Goal: Transaction & Acquisition: Purchase product/service

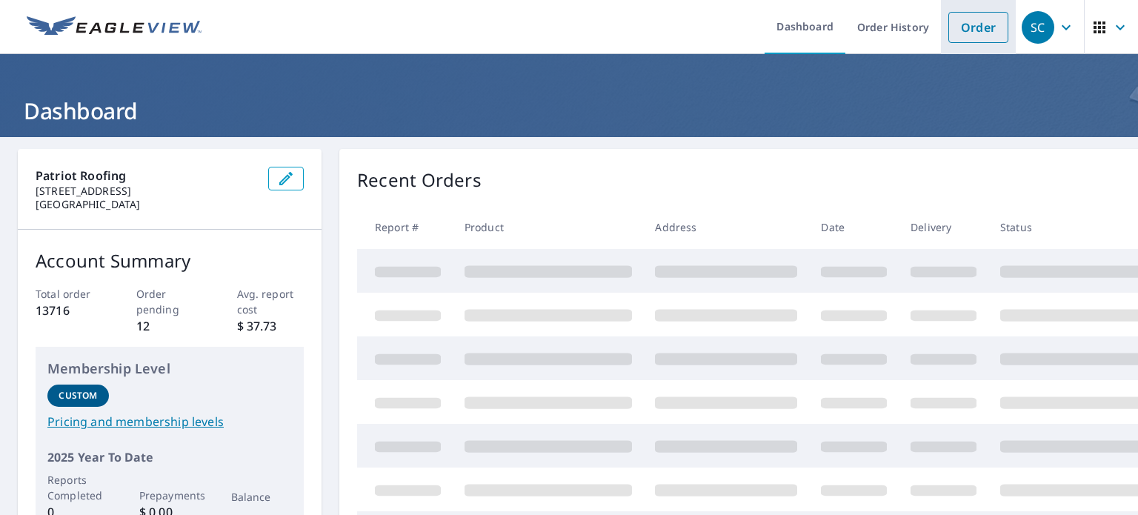
click at [972, 29] on link "Order" at bounding box center [979, 27] width 60 height 31
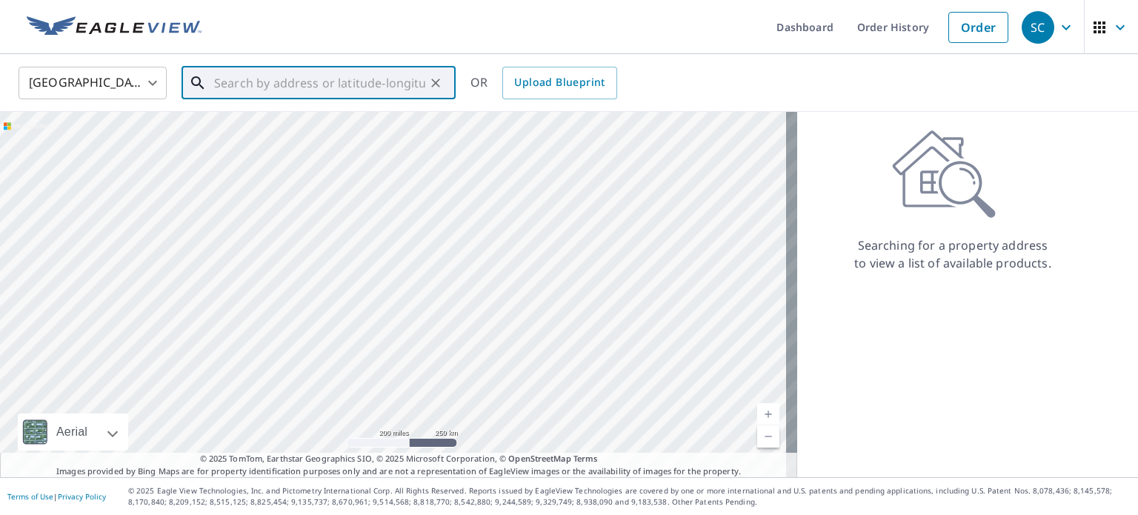
click at [302, 73] on input "text" at bounding box center [319, 83] width 211 height 42
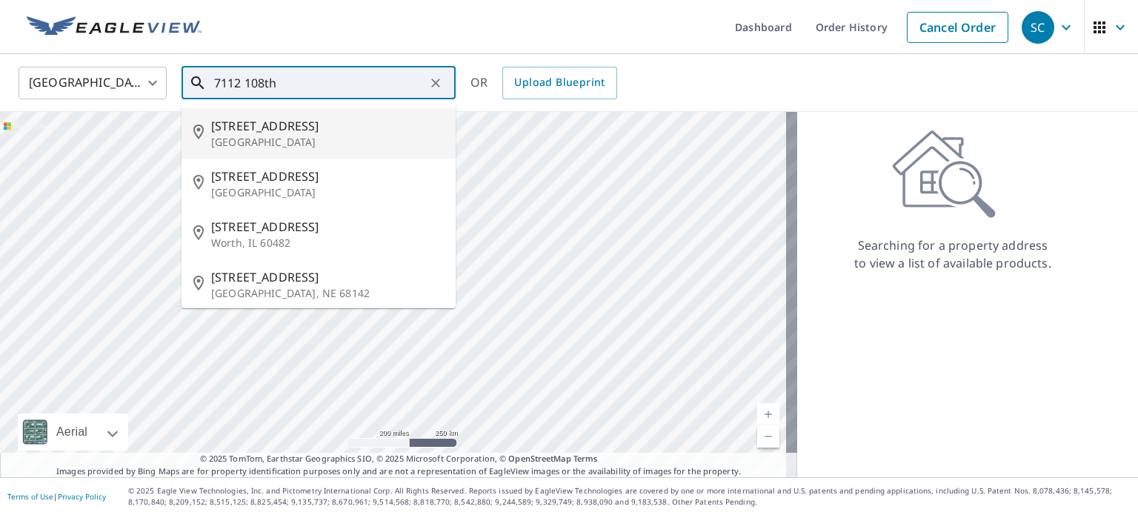
click at [269, 136] on p "[GEOGRAPHIC_DATA]" at bounding box center [327, 142] width 233 height 15
type input "[STREET_ADDRESS]"
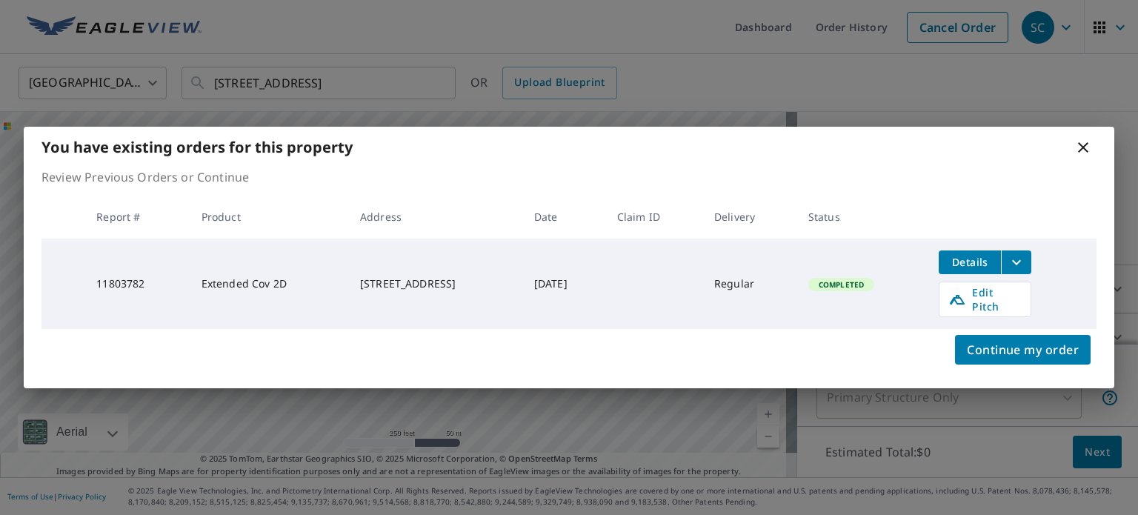
click at [1021, 265] on icon "filesDropdownBtn-11803782" at bounding box center [1016, 261] width 9 height 5
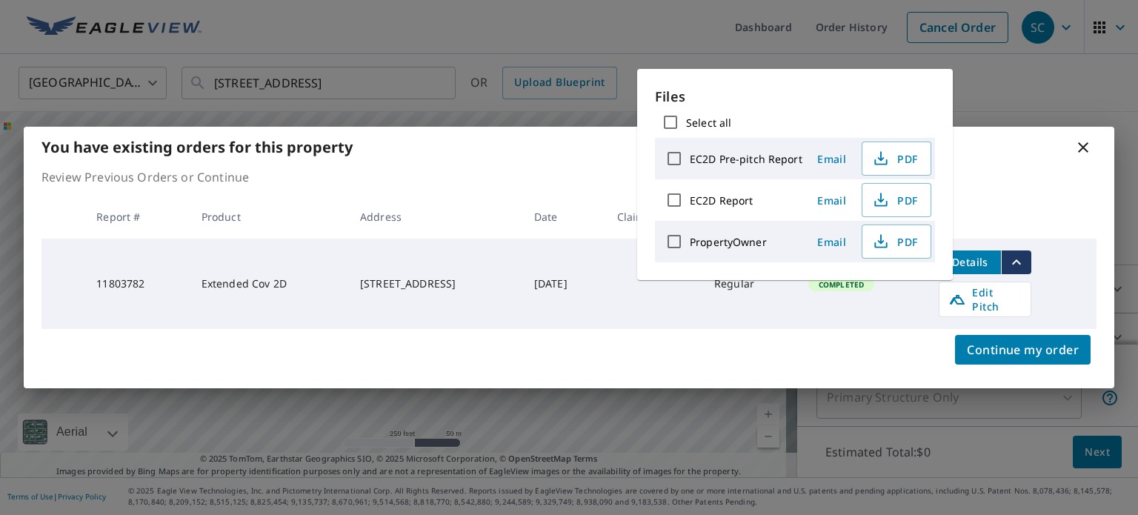
click at [758, 153] on label "EC2D Pre-pitch Report" at bounding box center [746, 159] width 113 height 14
click at [690, 153] on input "EC2D Pre-pitch Report" at bounding box center [674, 158] width 31 height 31
checkbox input "true"
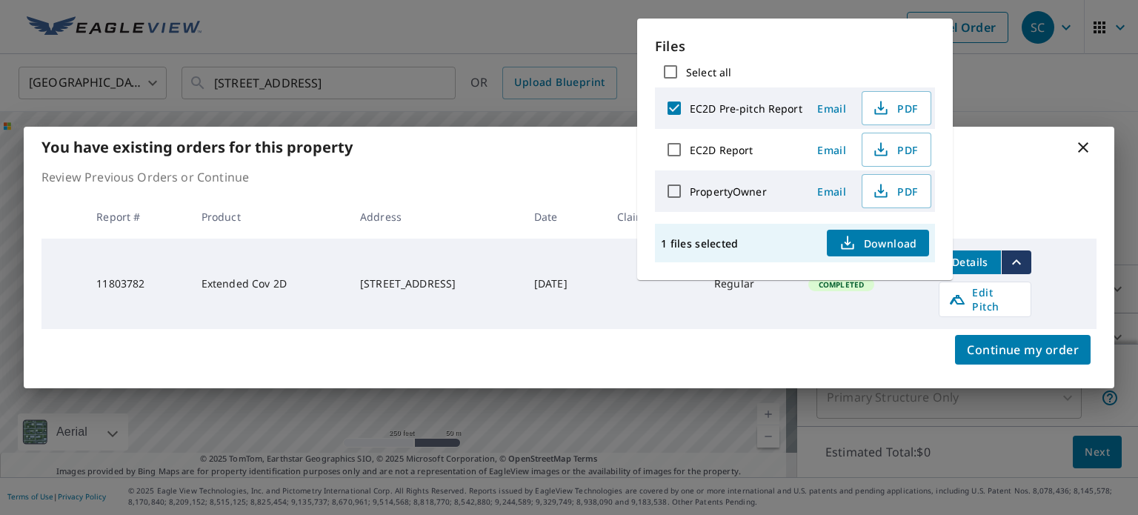
click at [874, 248] on span "Download" at bounding box center [878, 243] width 79 height 18
click at [1078, 156] on icon at bounding box center [1084, 148] width 18 height 18
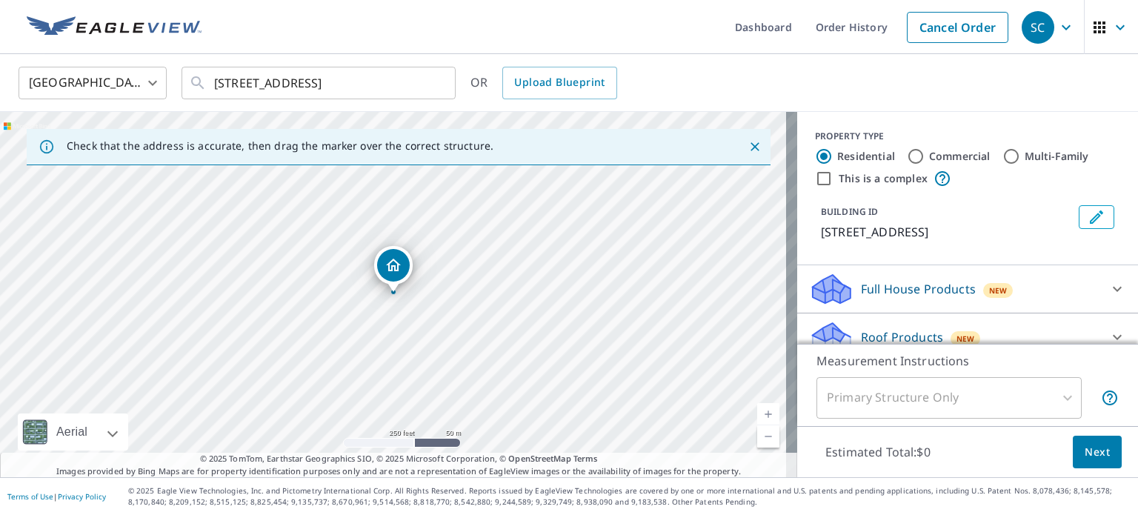
click at [906, 328] on p "Roof Products" at bounding box center [902, 337] width 82 height 18
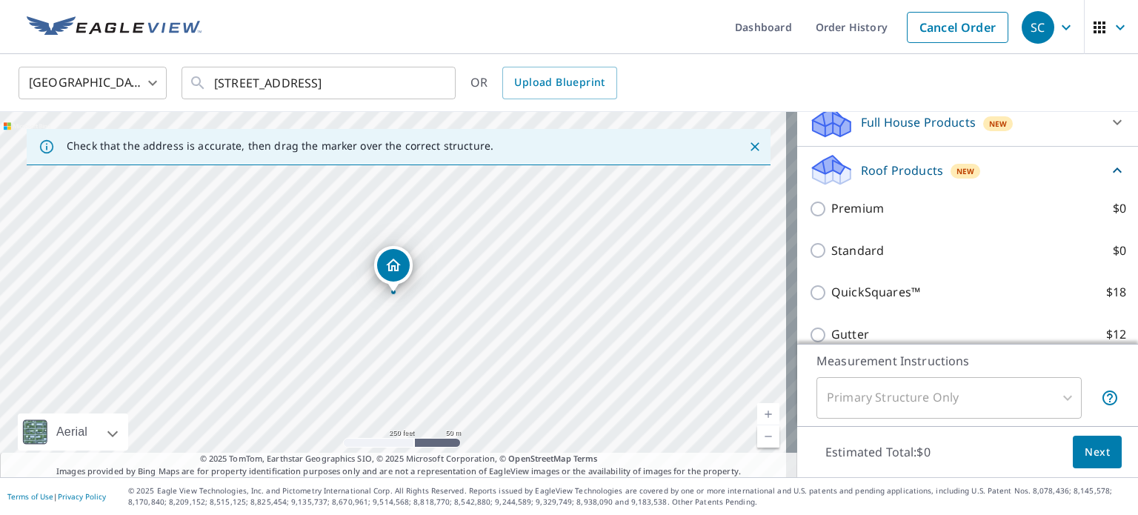
scroll to position [148, 0]
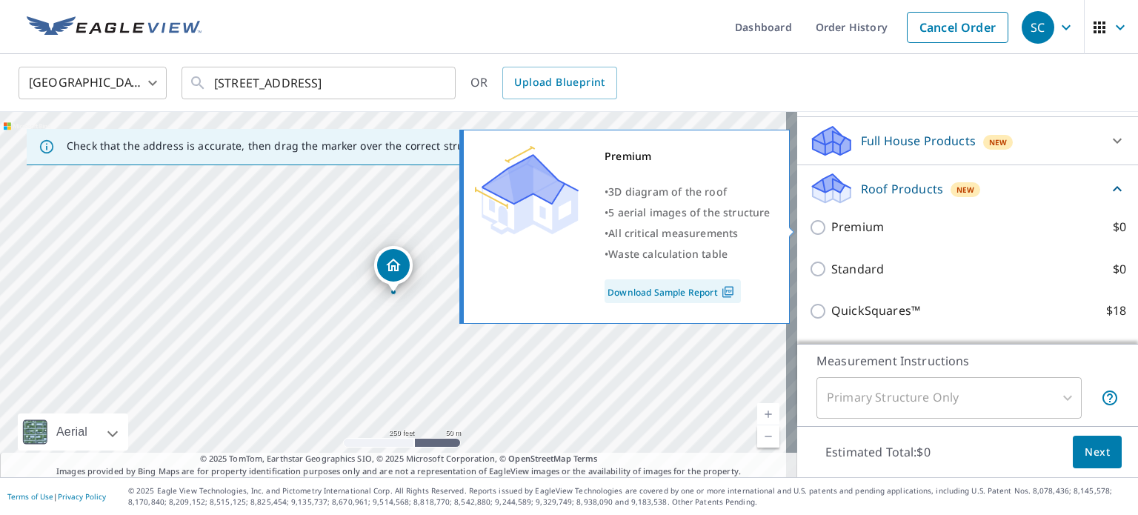
click at [812, 228] on input "Premium $0" at bounding box center [820, 228] width 22 height 18
checkbox input "true"
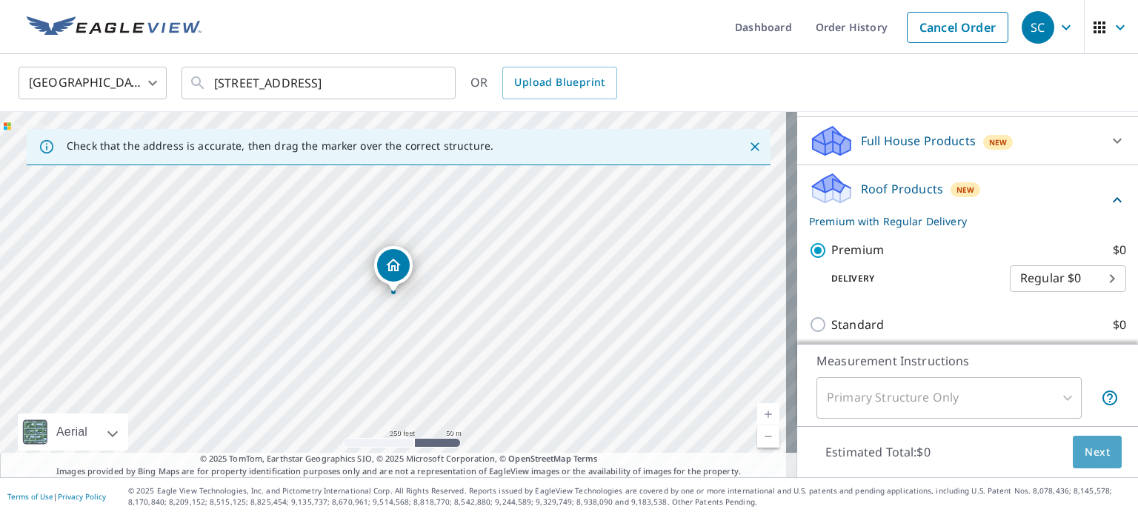
click at [1087, 453] on span "Next" at bounding box center [1097, 452] width 25 height 19
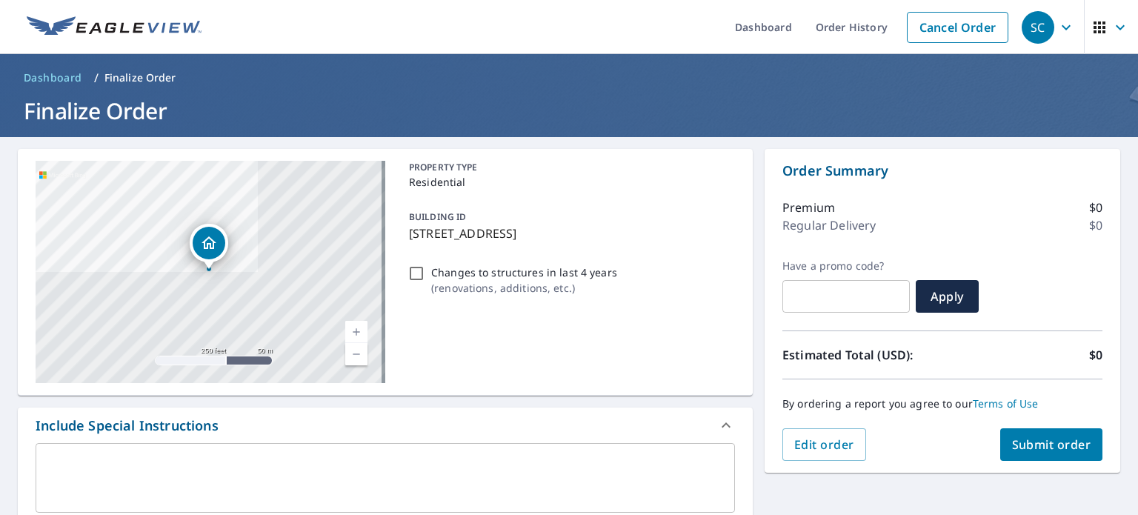
click at [1014, 448] on span "Submit order" at bounding box center [1051, 445] width 79 height 16
checkbox input "true"
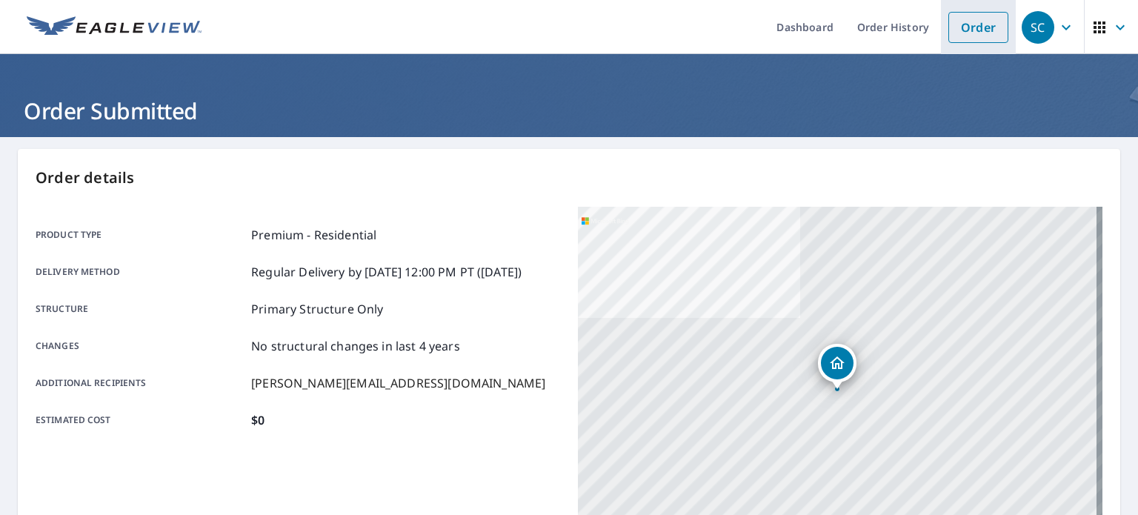
click at [949, 20] on link "Order" at bounding box center [979, 27] width 60 height 31
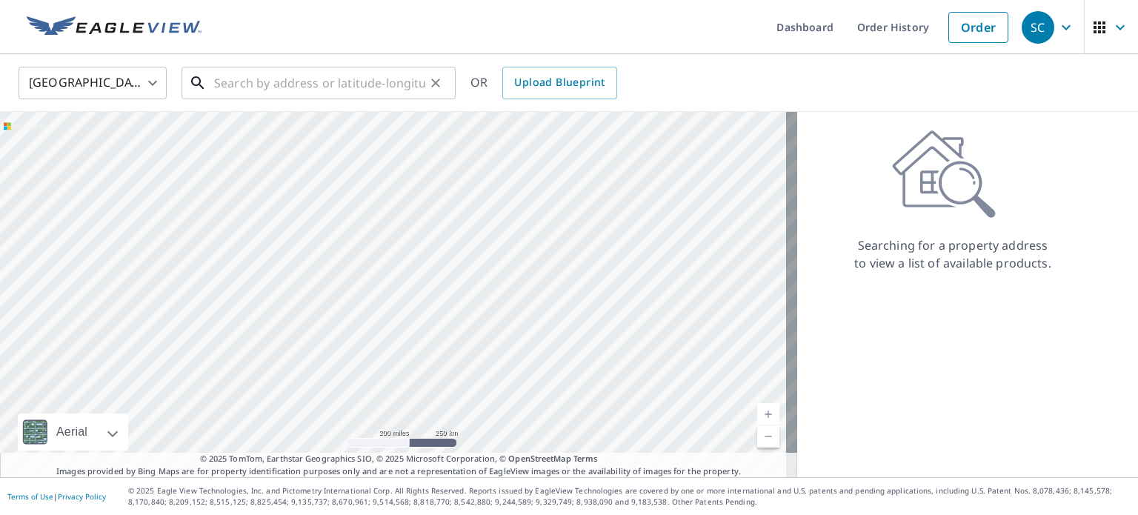
click at [256, 79] on input "text" at bounding box center [319, 83] width 211 height 42
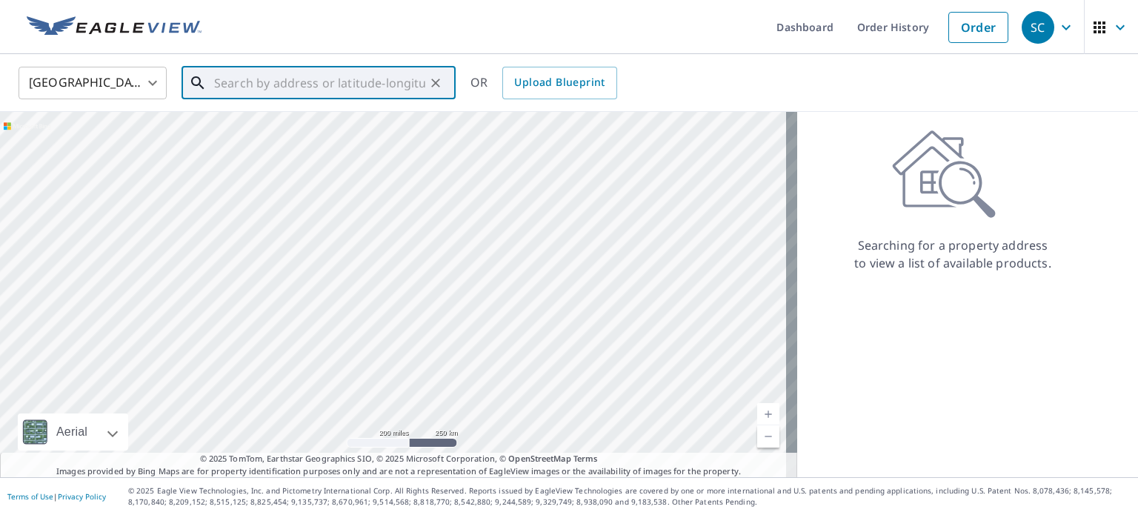
paste input "[STREET_ADDRESS]"
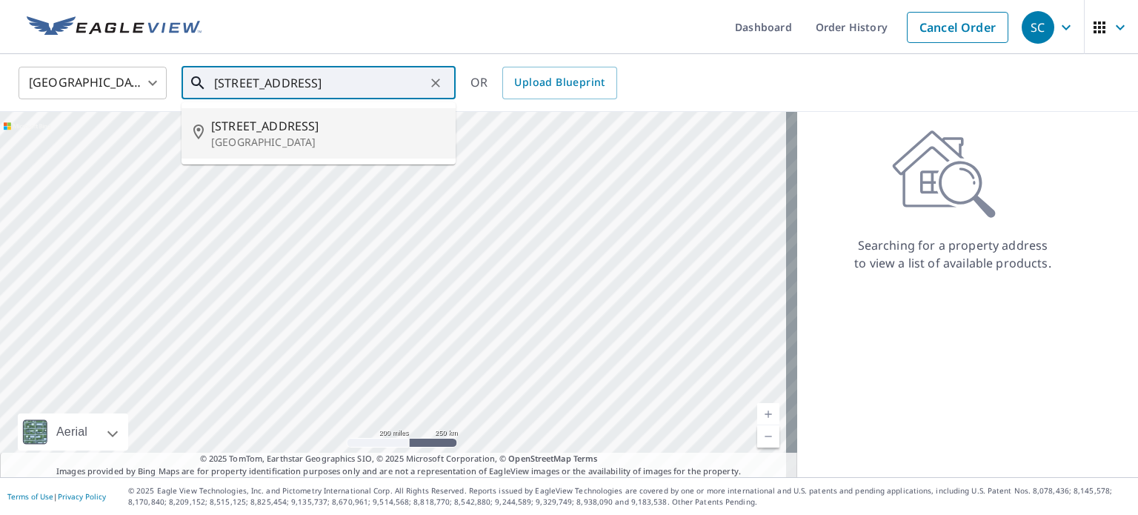
click at [288, 130] on span "[STREET_ADDRESS]" at bounding box center [327, 126] width 233 height 18
type input "[STREET_ADDRESS]"
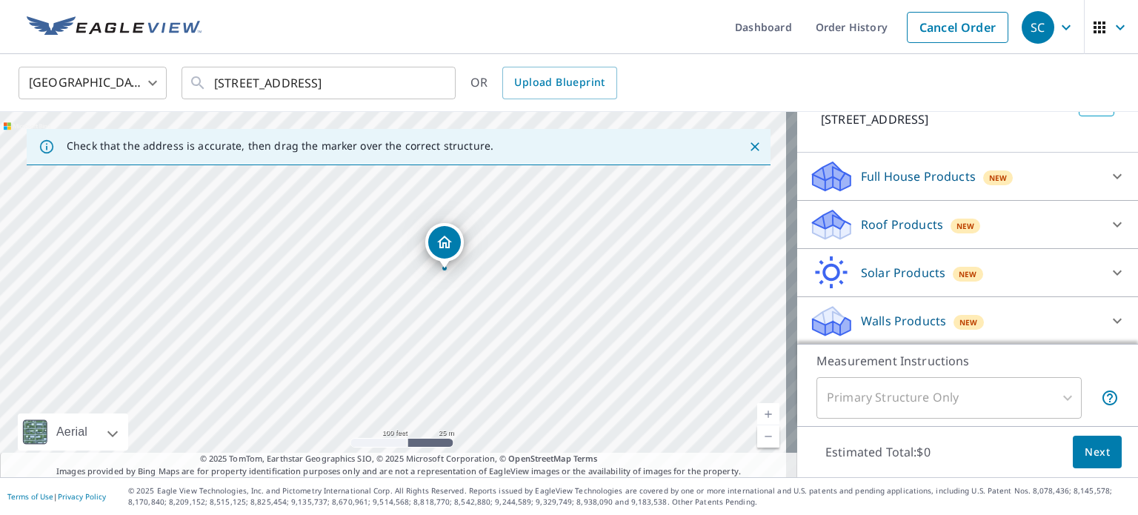
scroll to position [130, 0]
click at [895, 210] on div "Roof Products New" at bounding box center [954, 223] width 291 height 35
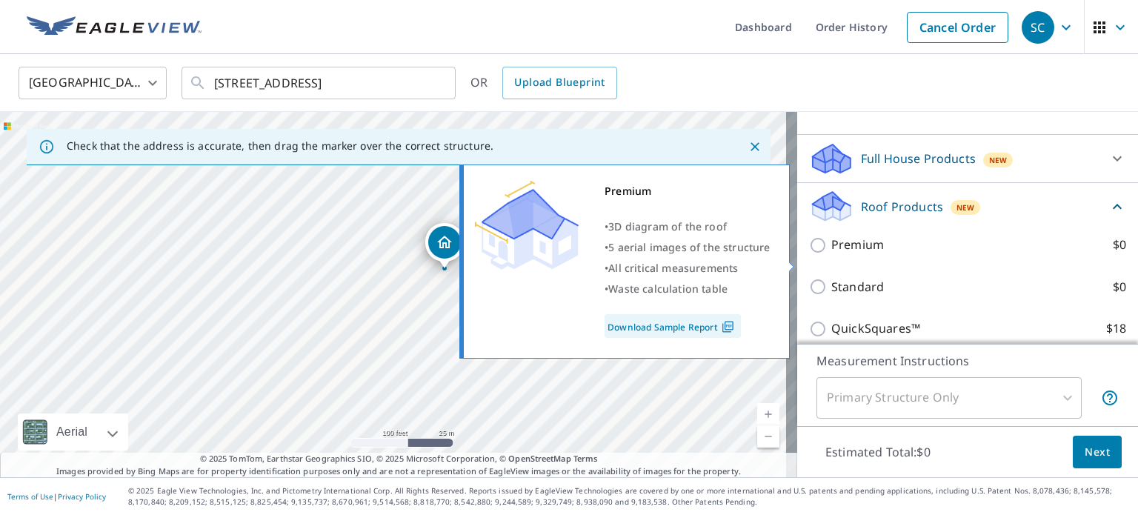
click at [811, 254] on input "Premium $0" at bounding box center [820, 245] width 22 height 18
checkbox input "true"
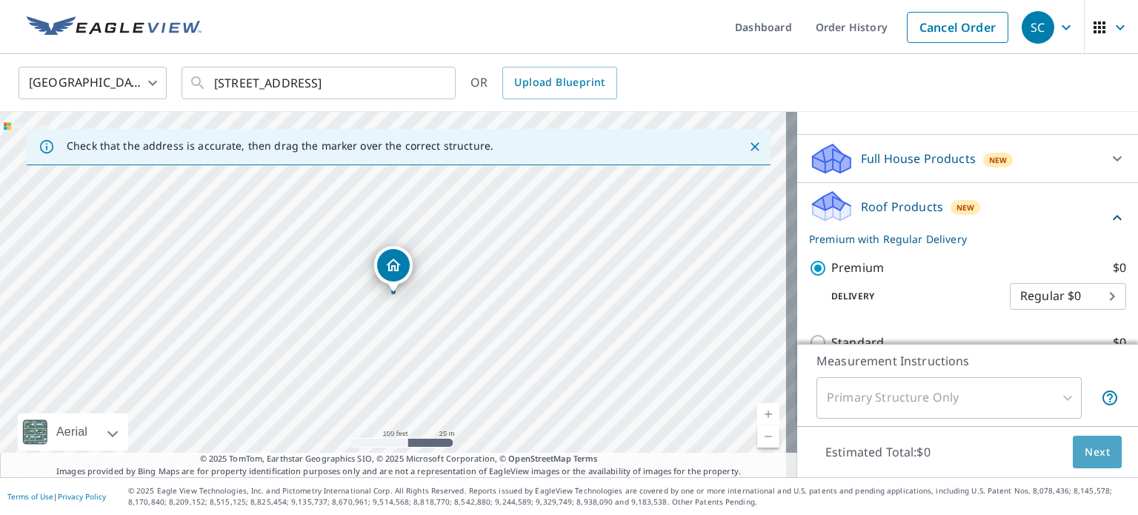
click at [1073, 442] on button "Next" at bounding box center [1097, 452] width 49 height 33
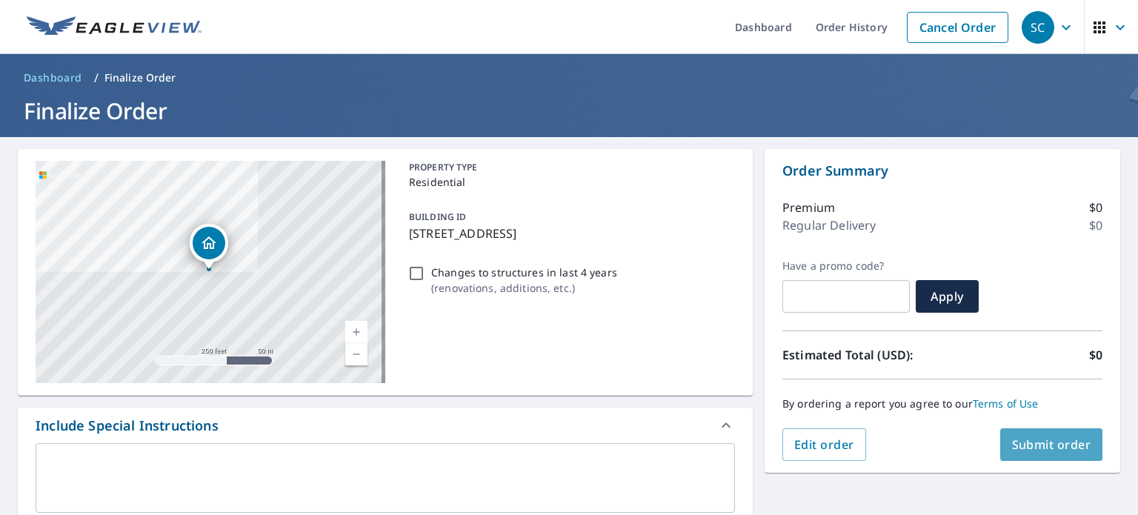
click at [1025, 435] on button "Submit order" at bounding box center [1052, 444] width 103 height 33
checkbox input "true"
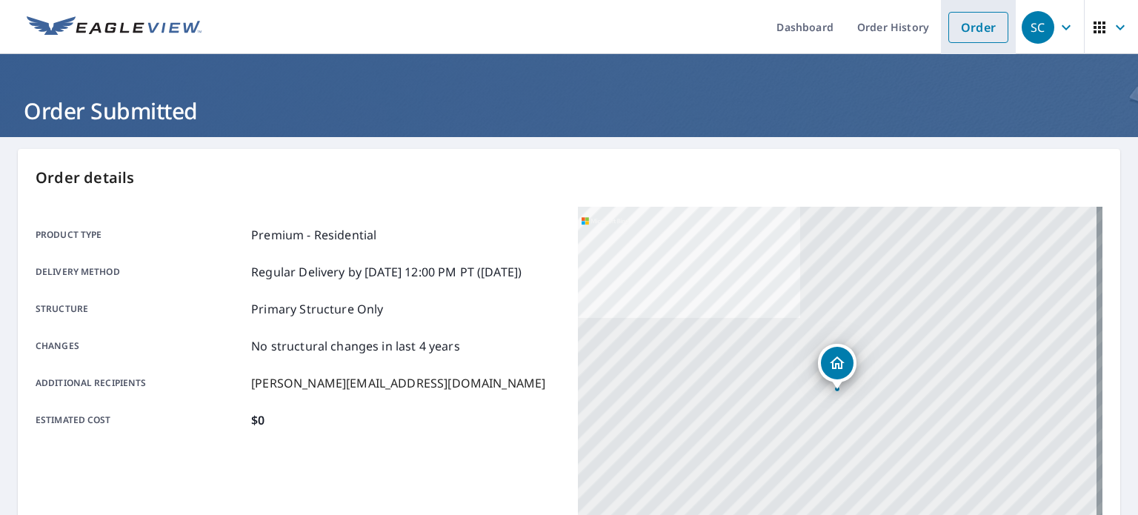
click at [960, 32] on link "Order" at bounding box center [979, 27] width 60 height 31
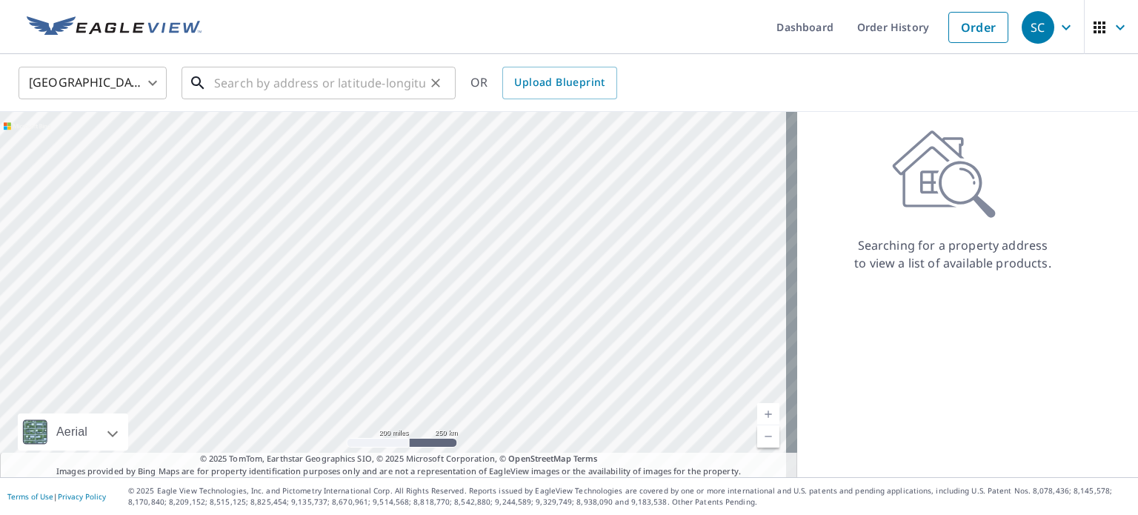
click at [221, 87] on input "text" at bounding box center [319, 83] width 211 height 42
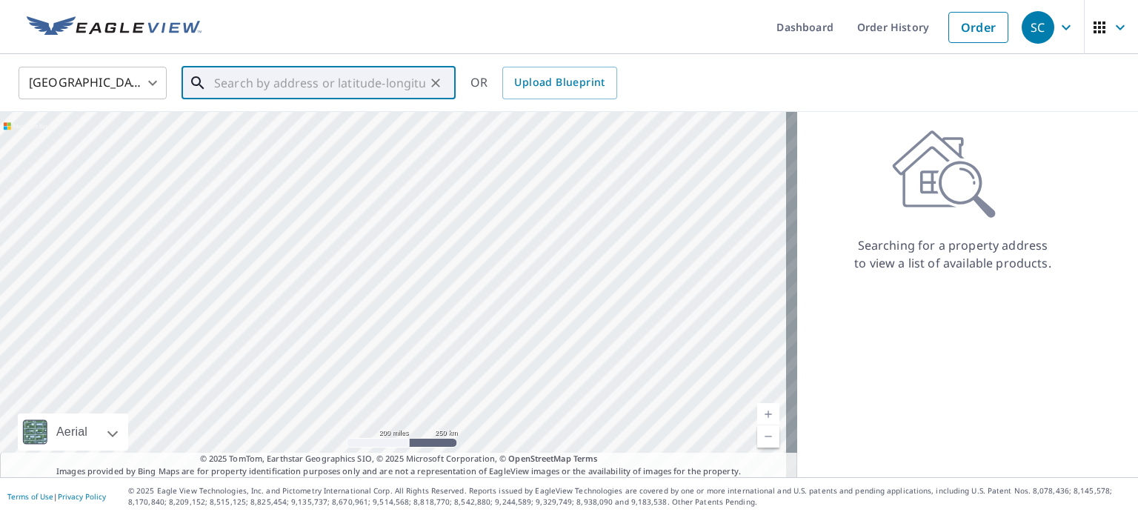
paste input "[STREET_ADDRESS]"
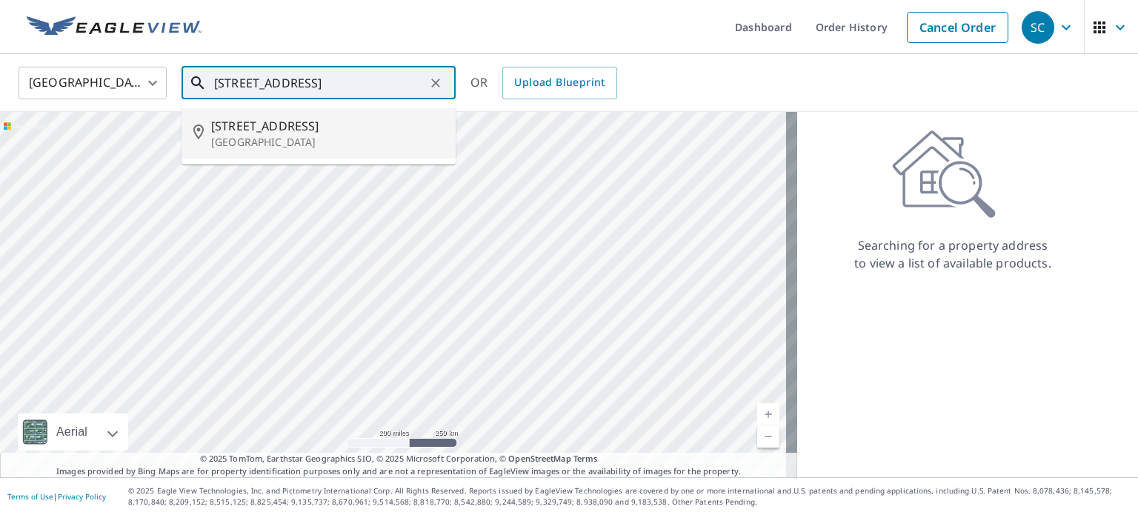
click at [296, 127] on span "[STREET_ADDRESS]" at bounding box center [327, 126] width 233 height 18
type input "[STREET_ADDRESS]"
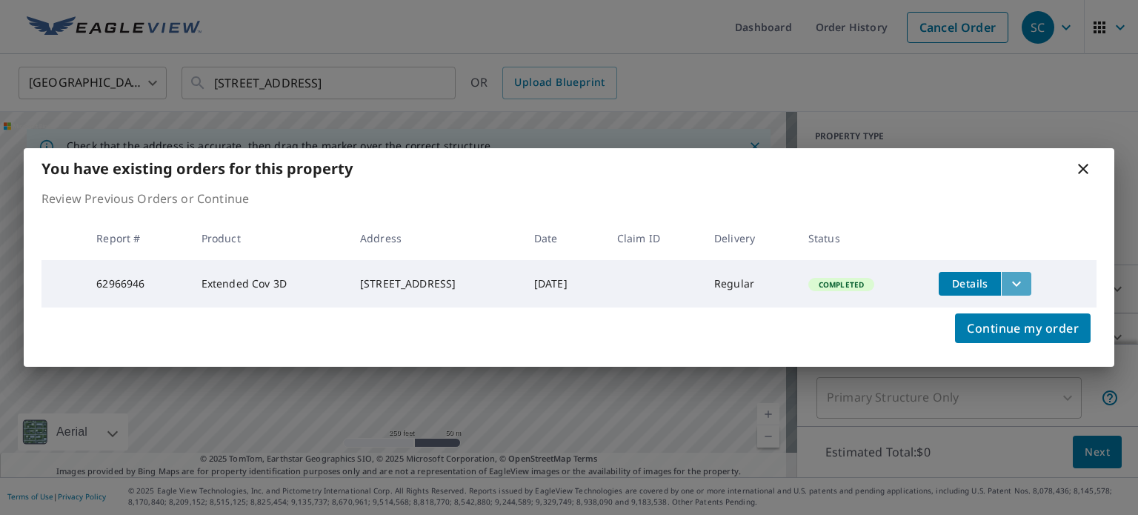
click at [1026, 275] on icon "filesDropdownBtn-62966946" at bounding box center [1017, 284] width 18 height 18
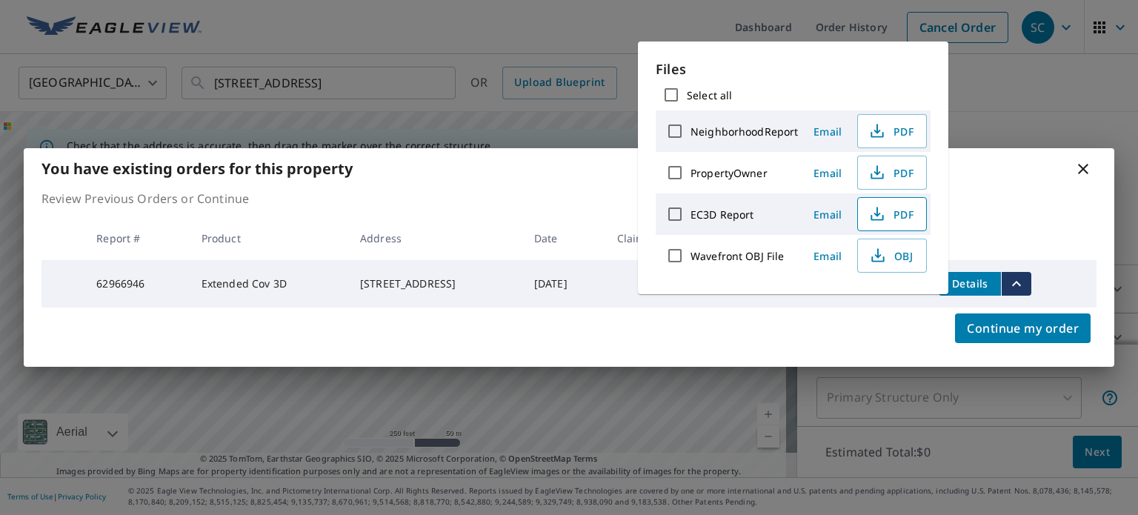
click at [895, 210] on span "PDF" at bounding box center [890, 214] width 47 height 18
click at [1088, 166] on icon at bounding box center [1084, 169] width 18 height 18
